Goal: Information Seeking & Learning: Learn about a topic

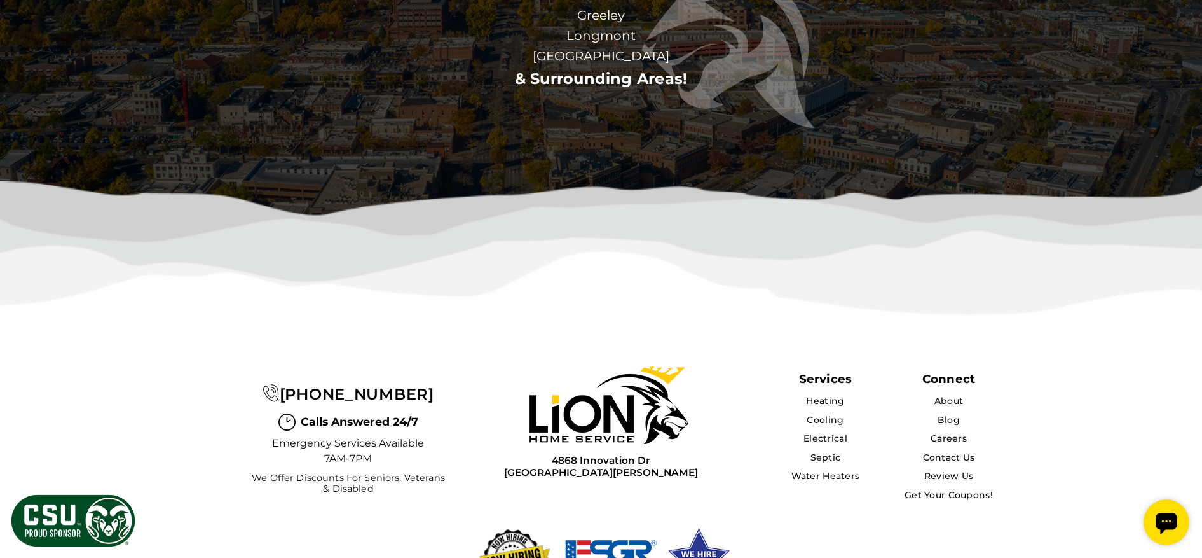
scroll to position [4104, 0]
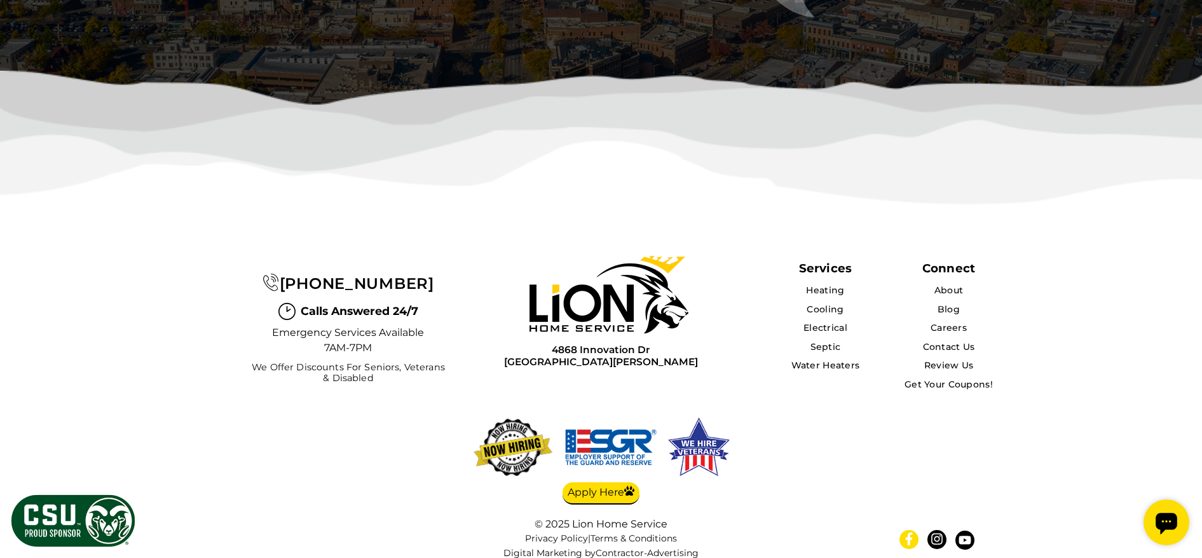
click at [906, 532] on icon at bounding box center [908, 538] width 7 height 13
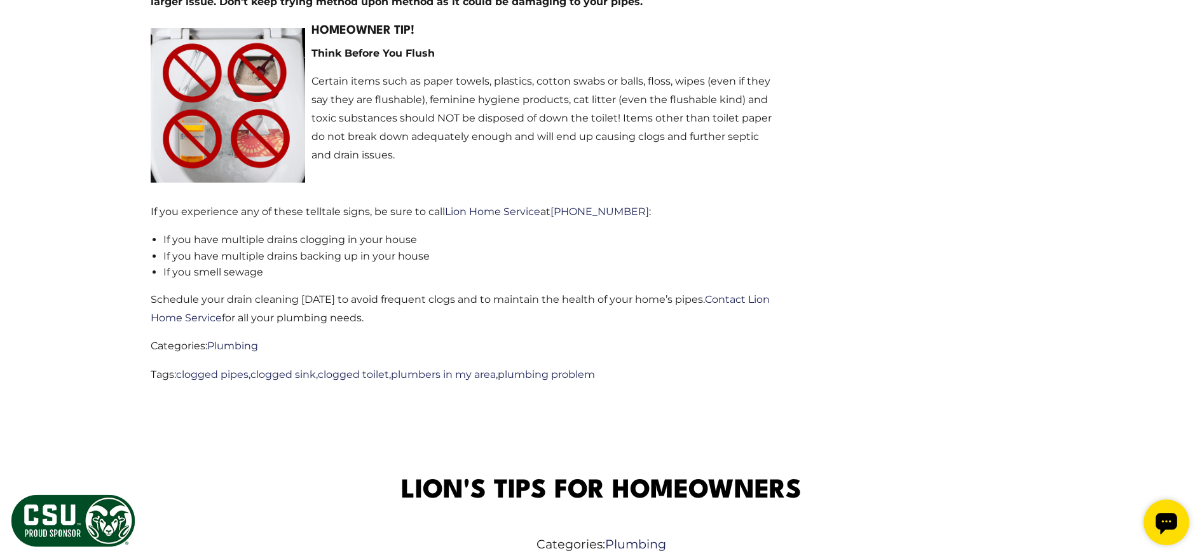
scroll to position [1457, 0]
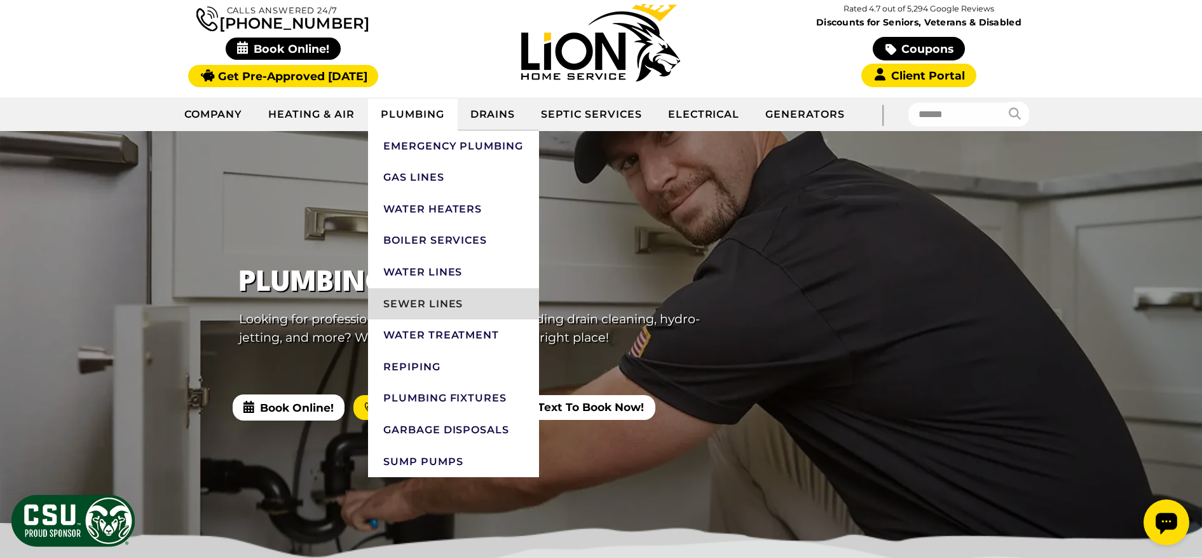
scroll to position [117, 0]
